Goal: Transaction & Acquisition: Purchase product/service

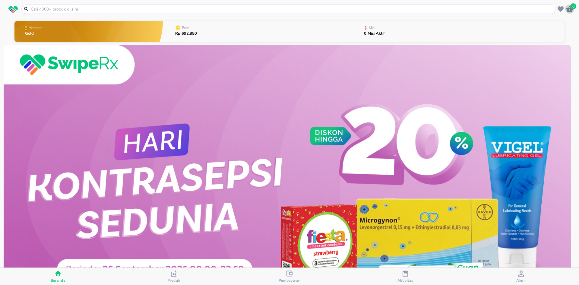
click at [568, 13] on div "6" at bounding box center [570, 9] width 9 height 9
click at [292, 274] on icon "button" at bounding box center [290, 274] width 6 height 6
